Goal: Find specific page/section: Find specific page/section

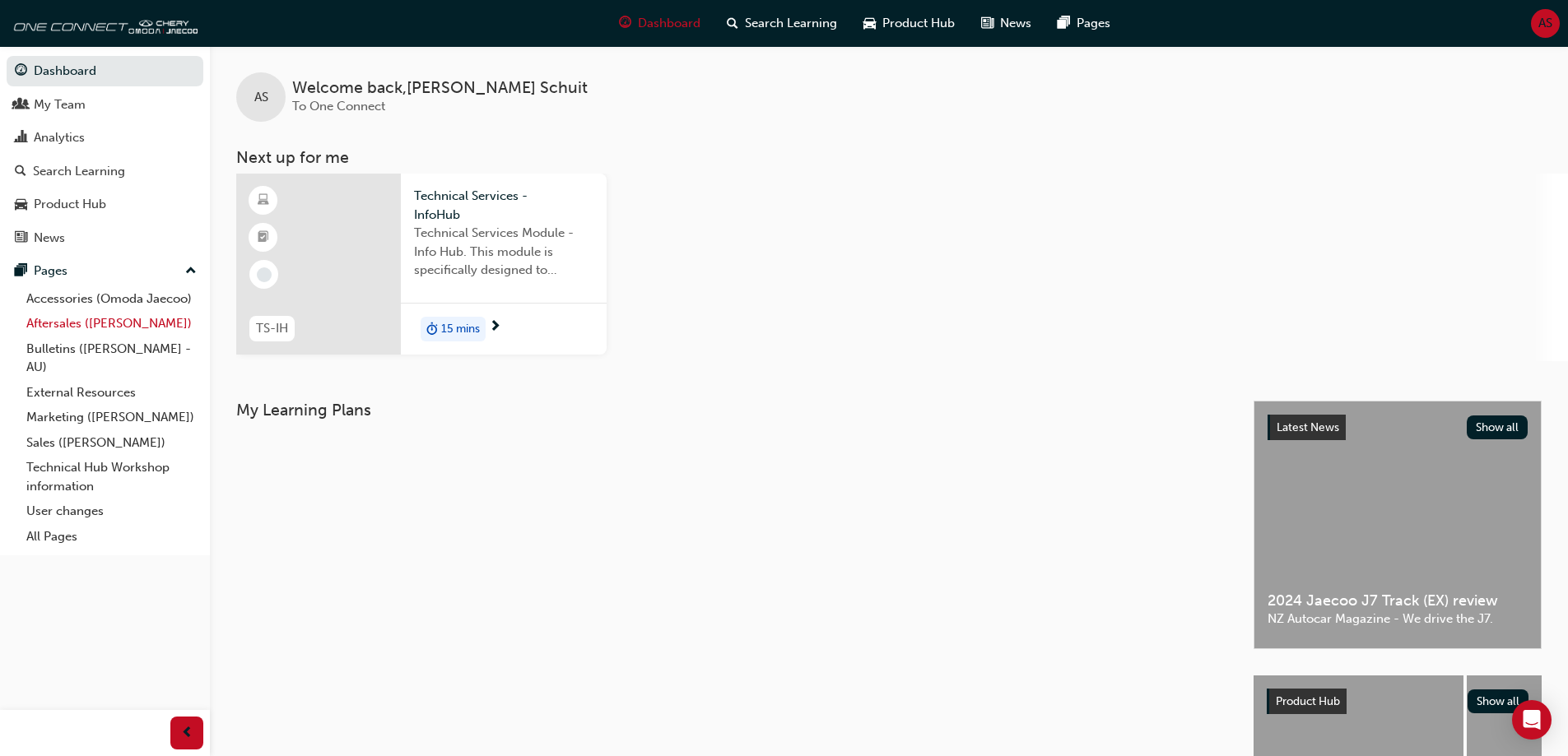
click at [91, 322] on link "Aftersales ([PERSON_NAME])" at bounding box center [112, 324] width 183 height 25
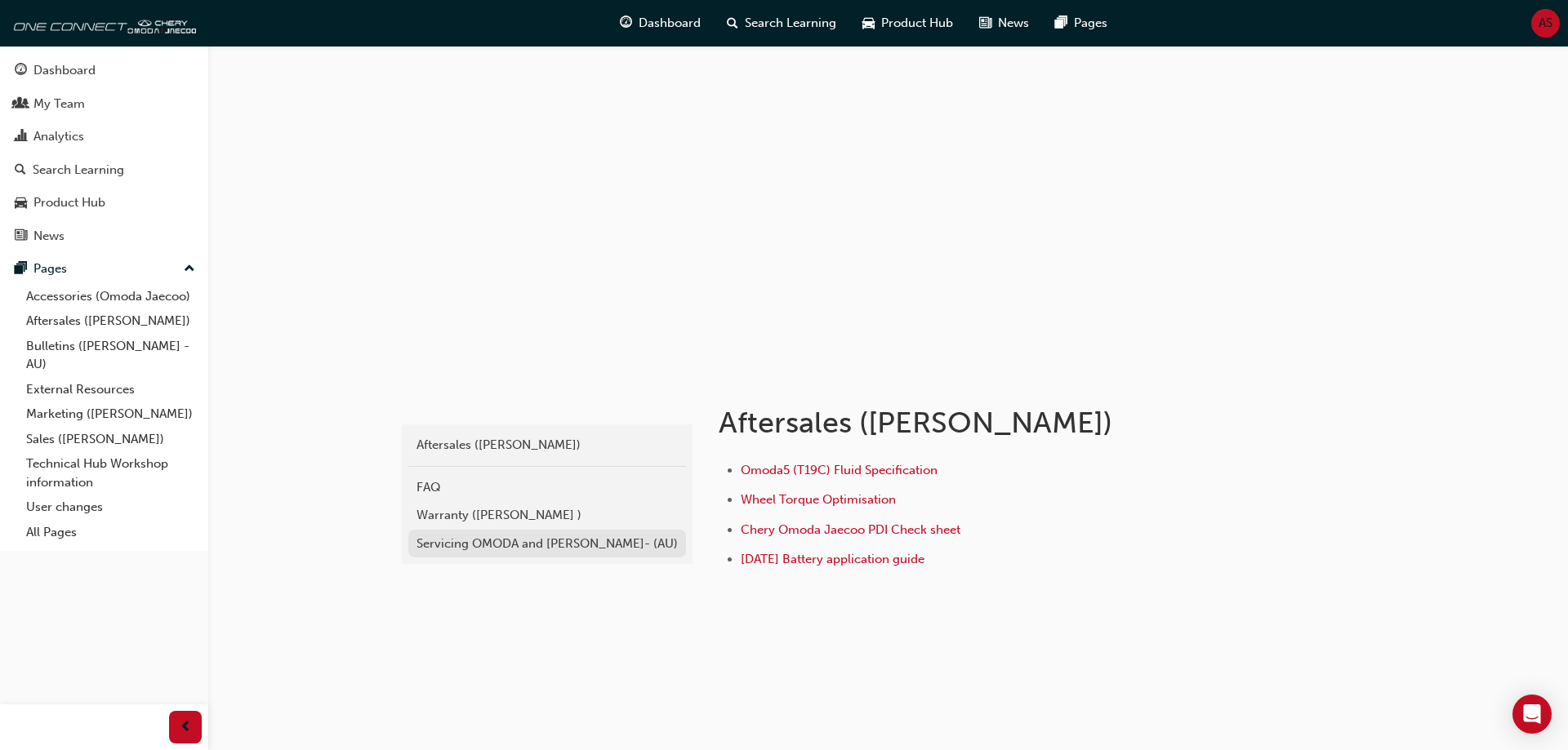
click at [523, 544] on div "Servicing OMODA and [PERSON_NAME]- (AU)" at bounding box center [547, 544] width 261 height 19
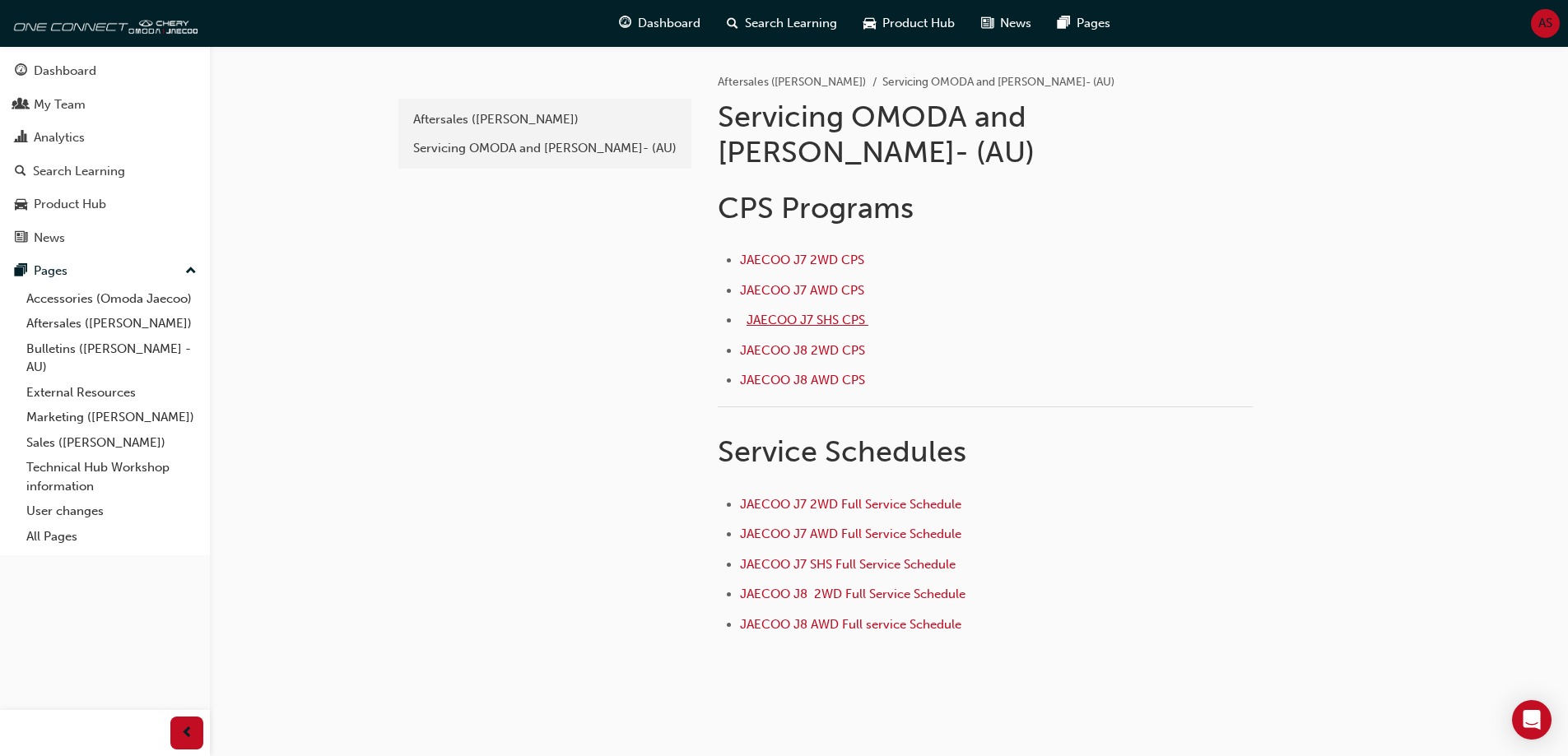
click at [800, 313] on span "JAECOO J7 SHS CPS ﻿" at bounding box center [807, 320] width 122 height 15
